Goal: Task Accomplishment & Management: Complete application form

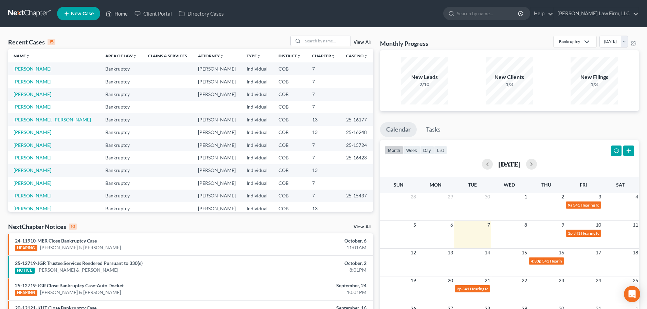
click at [31, 13] on link at bounding box center [29, 13] width 43 height 12
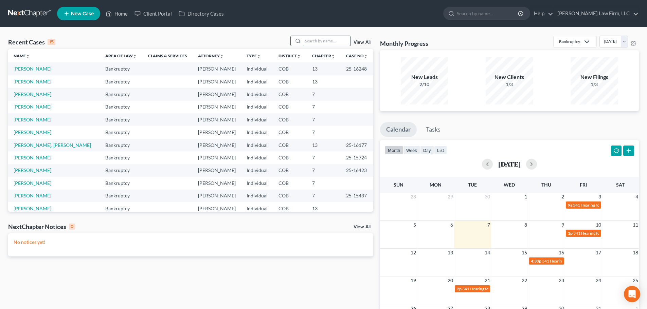
click at [321, 42] on input "search" at bounding box center [327, 41] width 48 height 10
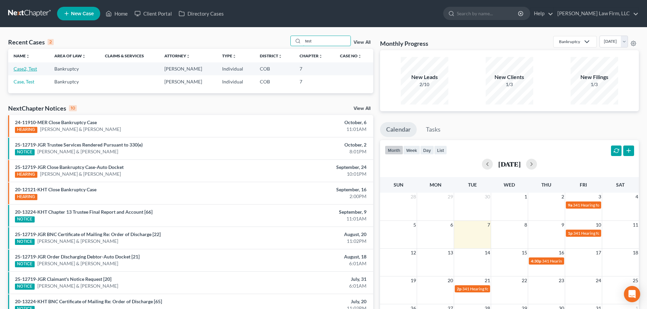
type input "test"
click at [31, 71] on link "Case2, Test" at bounding box center [25, 69] width 23 height 6
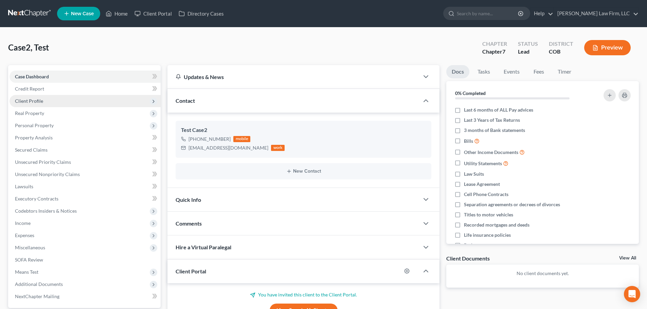
click at [50, 105] on span "Client Profile" at bounding box center [85, 101] width 151 height 12
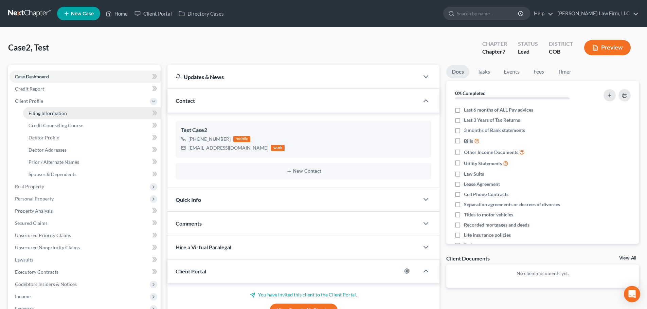
click at [53, 115] on span "Filing Information" at bounding box center [48, 113] width 38 height 6
select select "1"
select select "0"
select select "5"
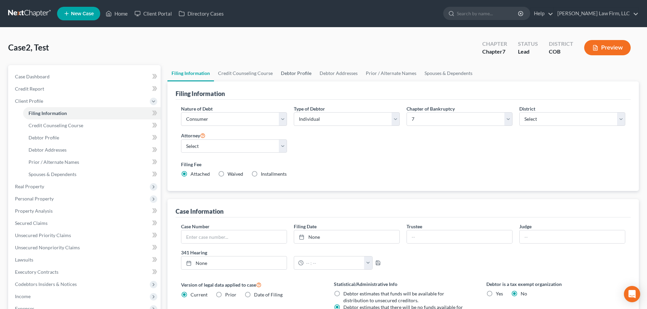
click at [291, 73] on link "Debtor Profile" at bounding box center [296, 73] width 39 height 16
select select "0"
select select "2"
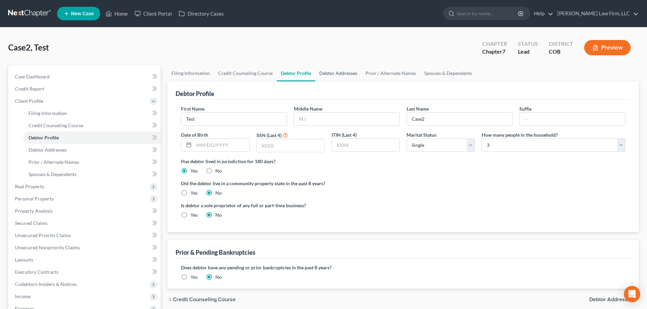
click at [340, 77] on link "Debtor Addresses" at bounding box center [338, 73] width 46 height 16
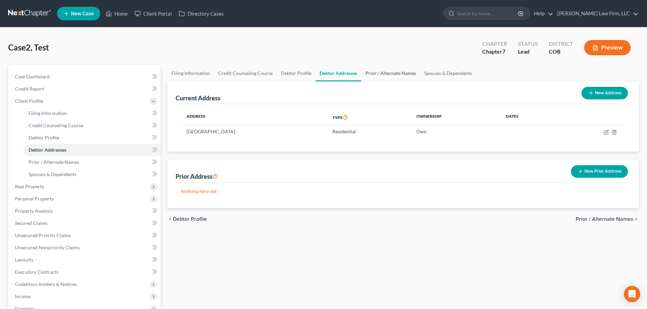
click at [400, 76] on link "Prior / Alternate Names" at bounding box center [390, 73] width 59 height 16
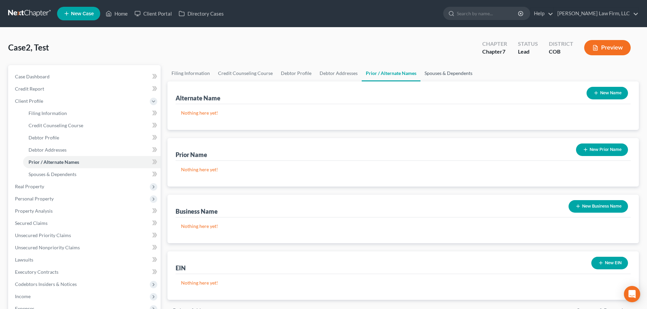
click at [461, 71] on link "Spouses & Dependents" at bounding box center [448, 73] width 56 height 16
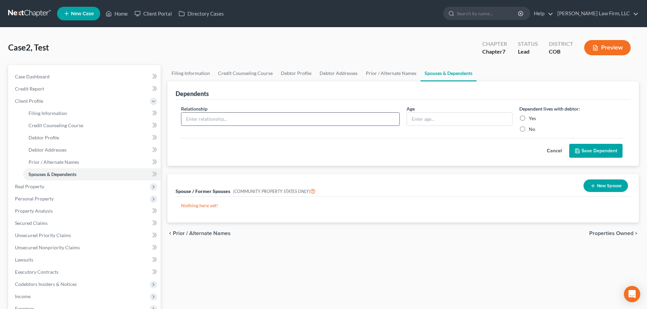
click at [339, 114] on input "text" at bounding box center [290, 119] width 218 height 13
click at [419, 115] on input "text" at bounding box center [459, 119] width 105 height 13
click at [314, 113] on input "text" at bounding box center [290, 119] width 218 height 13
click at [324, 162] on div "Relationship * Age Dependent lives with debtor: Yes No Cancel Save Dependent" at bounding box center [403, 133] width 455 height 67
click at [609, 186] on button "New Spouse" at bounding box center [606, 186] width 44 height 13
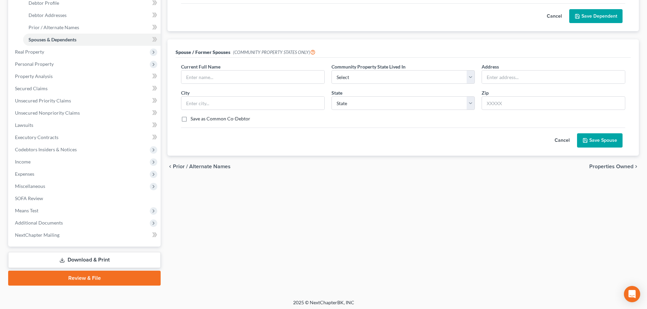
scroll to position [136, 0]
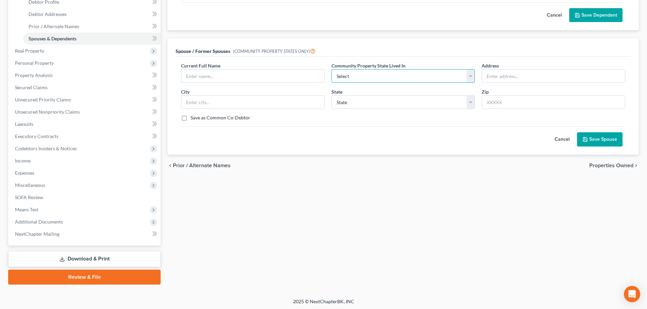
click at [379, 78] on select "Select AZ CA GU ID LA NV NM PR [GEOGRAPHIC_DATA] [GEOGRAPHIC_DATA] [GEOGRAPHIC_…" at bounding box center [404, 76] width 144 height 14
click at [380, 77] on select "Select AZ CA GU ID LA NV NM PR [GEOGRAPHIC_DATA] [GEOGRAPHIC_DATA] [GEOGRAPHIC_…" at bounding box center [404, 76] width 144 height 14
click at [358, 102] on select "State [US_STATE] AK AR AZ CA CO CT DE DC [GEOGRAPHIC_DATA] [GEOGRAPHIC_DATA] GU…" at bounding box center [404, 102] width 144 height 14
select select "5"
click at [332, 95] on select "State [US_STATE] AK AR AZ CA CO CT DE DC [GEOGRAPHIC_DATA] [GEOGRAPHIC_DATA] GU…" at bounding box center [404, 102] width 144 height 14
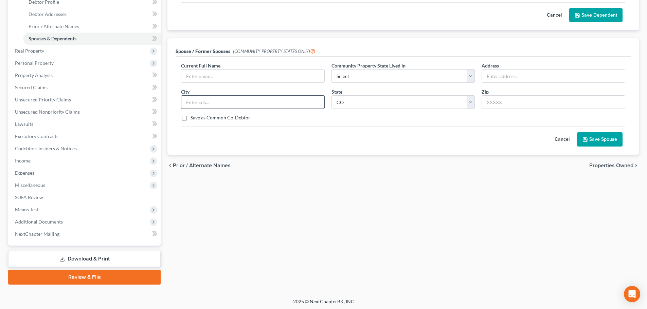
click at [246, 101] on input "text" at bounding box center [252, 102] width 143 height 13
type input "[PERSON_NAME] Estates"
type input "[STREET_ADDRESS][PERSON_NAME]"
drag, startPoint x: 535, startPoint y: 99, endPoint x: 430, endPoint y: 102, distance: 105.3
click at [419, 100] on div "Current Full Name * Community Property State Lived In * Select AZ [GEOGRAPHIC_D…" at bounding box center [403, 94] width 451 height 65
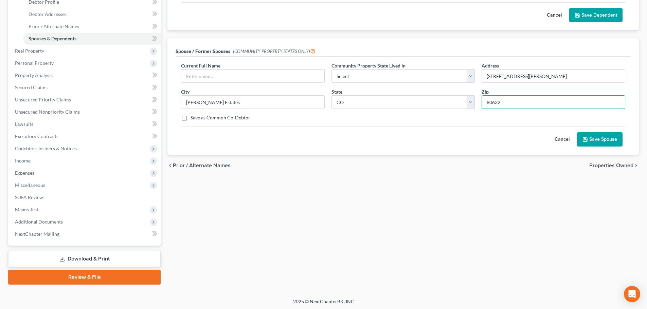
type input "80632"
click at [233, 84] on div "Current Full Name * Community Property State Lived In * Select AZ [GEOGRAPHIC_D…" at bounding box center [403, 94] width 451 height 65
type input "Greeley"
click at [237, 78] on input "text" at bounding box center [252, 76] width 143 height 13
type input "[PERSON_NAME]"
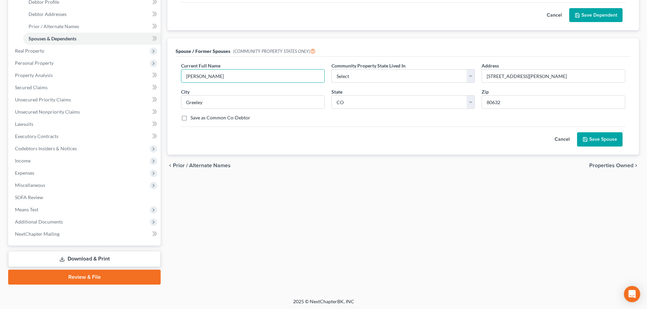
click at [597, 137] on button "Save Spouse" at bounding box center [600, 139] width 46 height 14
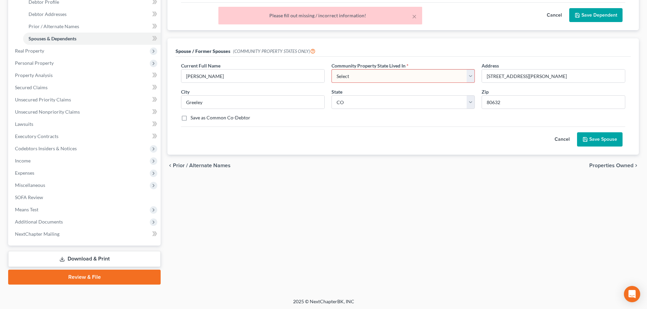
click at [362, 74] on select "Select AZ CA GU ID LA NV NM PR [GEOGRAPHIC_DATA] [GEOGRAPHIC_DATA] [GEOGRAPHIC_…" at bounding box center [404, 76] width 144 height 14
click at [381, 46] on div "Spouse / Former Spouses (COMMUNITY PROPERTY STATES ONLY)" at bounding box center [403, 47] width 455 height 18
click at [561, 142] on button "Cancel" at bounding box center [562, 140] width 30 height 14
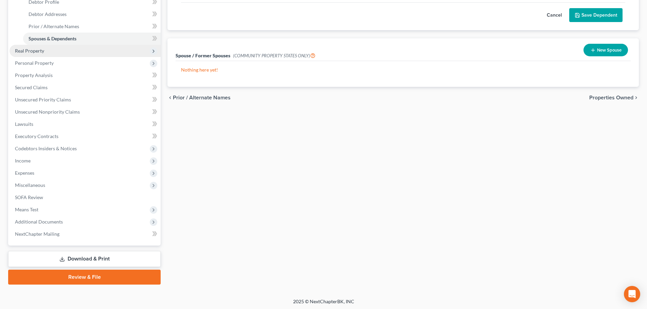
click at [84, 55] on span "Real Property" at bounding box center [85, 51] width 151 height 12
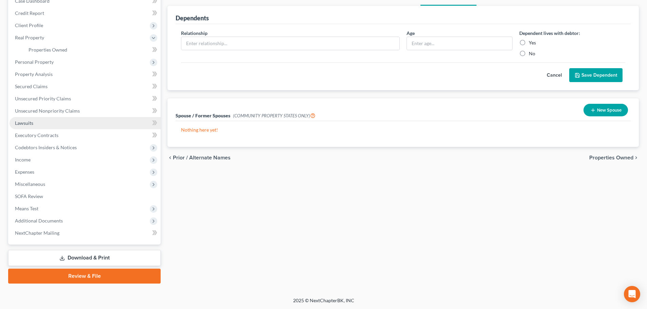
scroll to position [76, 0]
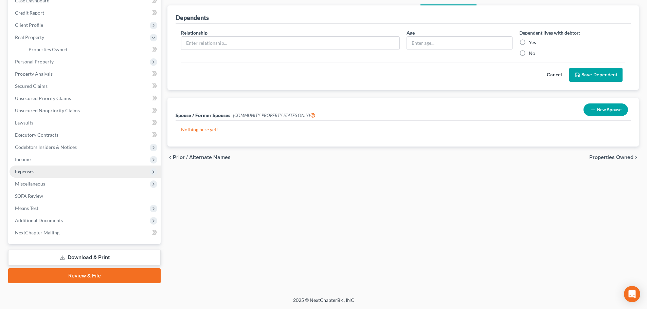
click at [39, 175] on span "Expenses" at bounding box center [85, 172] width 151 height 12
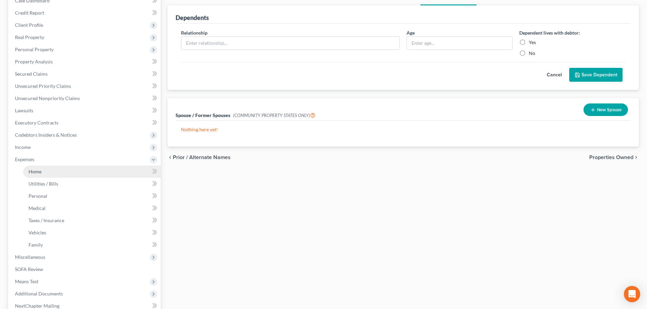
click at [97, 170] on link "Home" at bounding box center [92, 172] width 138 height 12
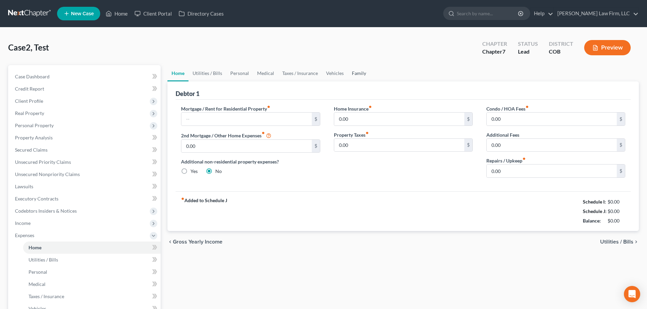
click at [358, 71] on link "Family" at bounding box center [359, 73] width 22 height 16
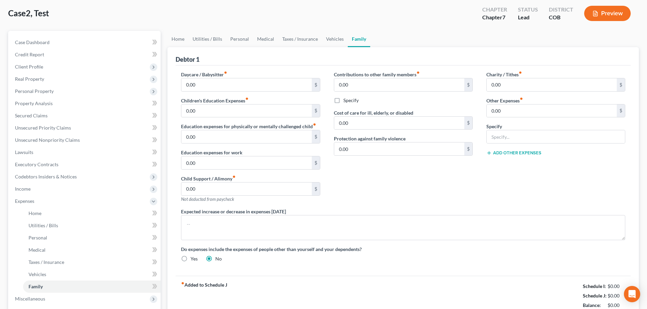
scroll to position [136, 0]
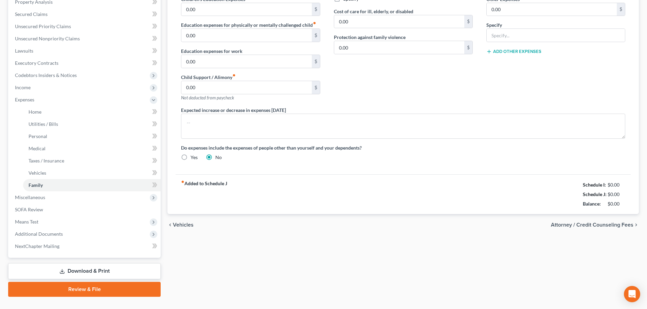
click at [191, 157] on label "Yes" at bounding box center [194, 157] width 7 height 7
click at [193, 157] on input "Yes" at bounding box center [195, 156] width 4 height 4
radio input "true"
click at [215, 159] on label "No" at bounding box center [218, 157] width 6 height 7
click at [218, 159] on input "No" at bounding box center [220, 156] width 4 height 4
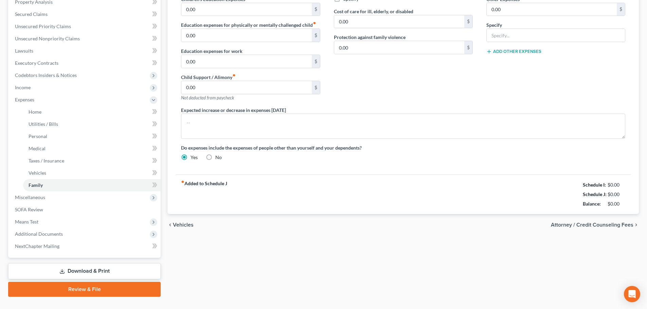
radio input "true"
radio input "false"
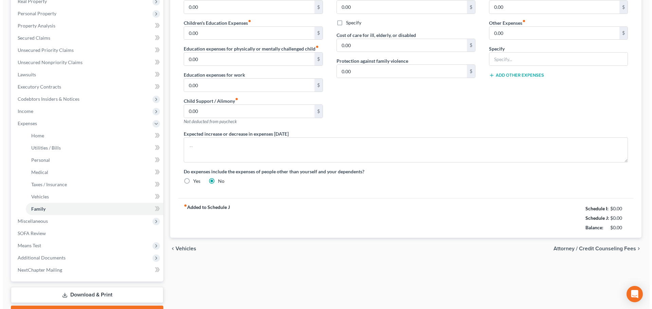
scroll to position [34, 0]
